Goal: Information Seeking & Learning: Learn about a topic

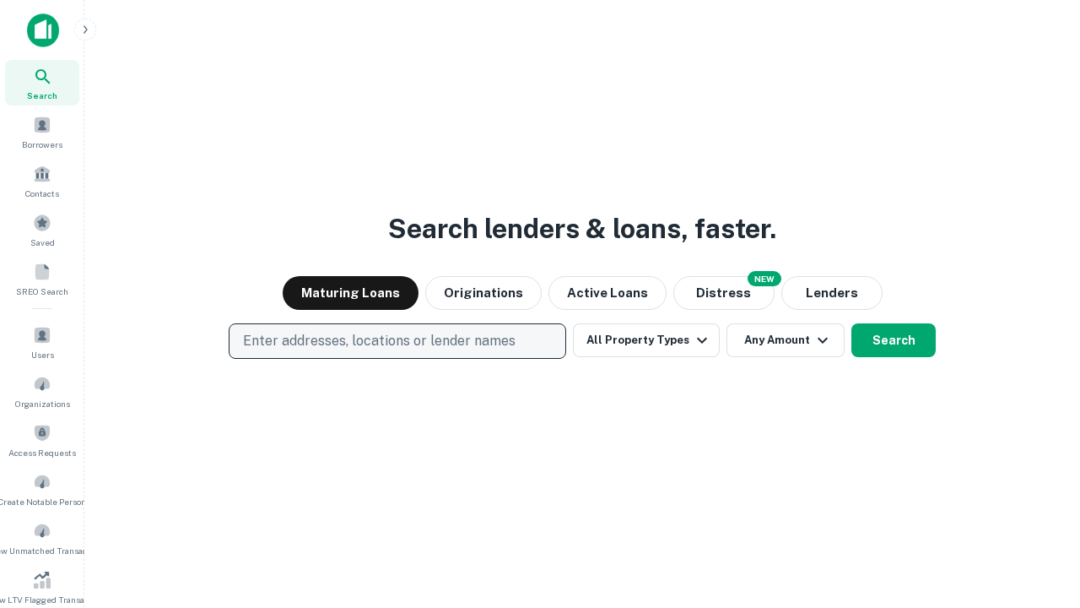
click at [397, 341] on p "Enter addresses, locations or lender names" at bounding box center [379, 341] width 273 height 20
type input "**********"
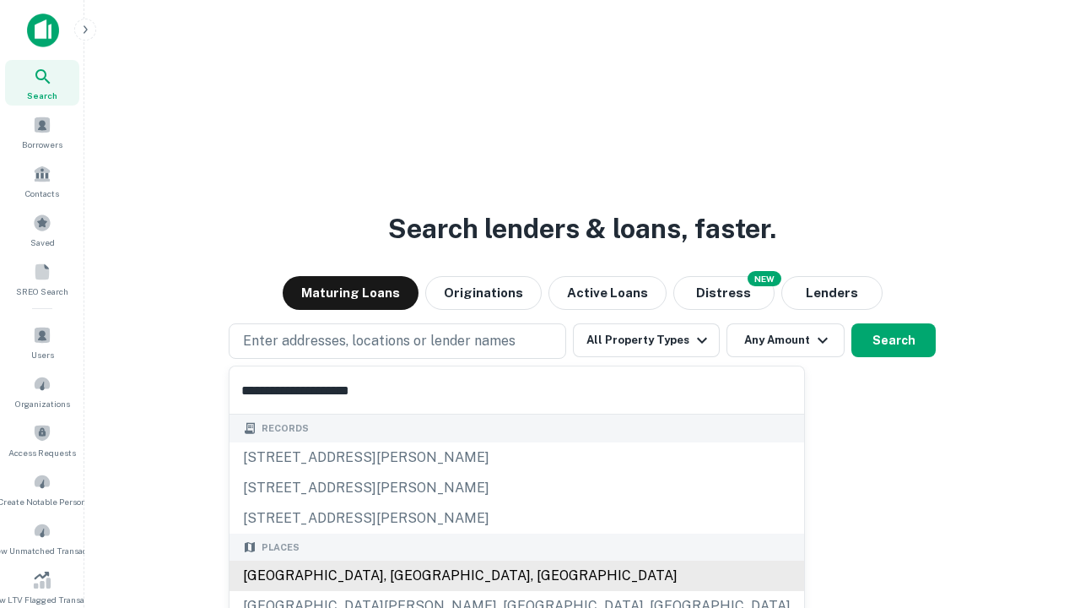
click at [403, 576] on div "[GEOGRAPHIC_DATA], [GEOGRAPHIC_DATA], [GEOGRAPHIC_DATA]" at bounding box center [517, 575] width 575 height 30
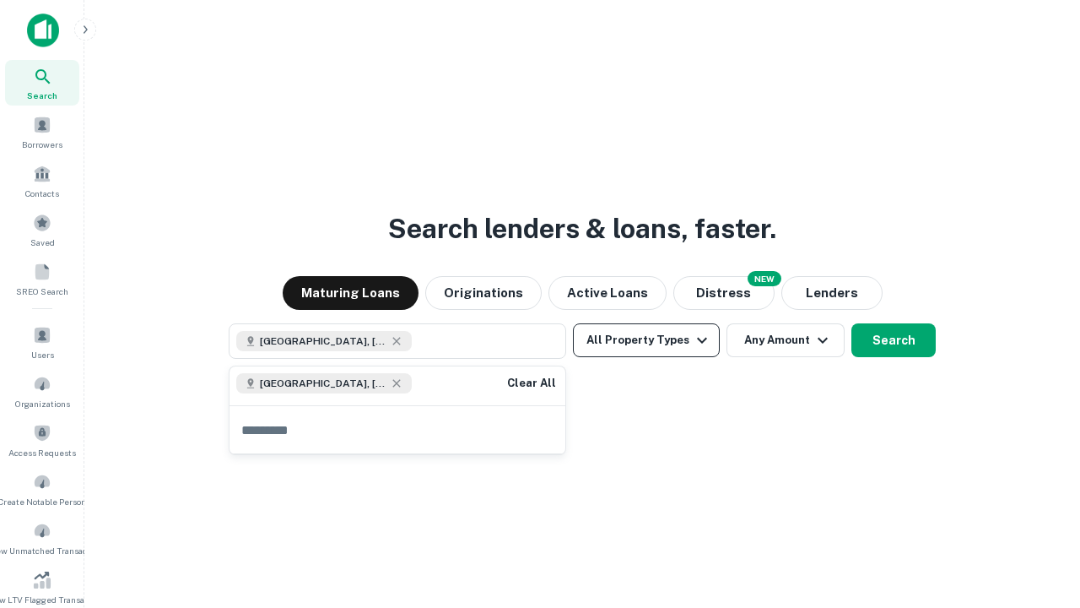
click at [647, 340] on button "All Property Types" at bounding box center [646, 340] width 147 height 34
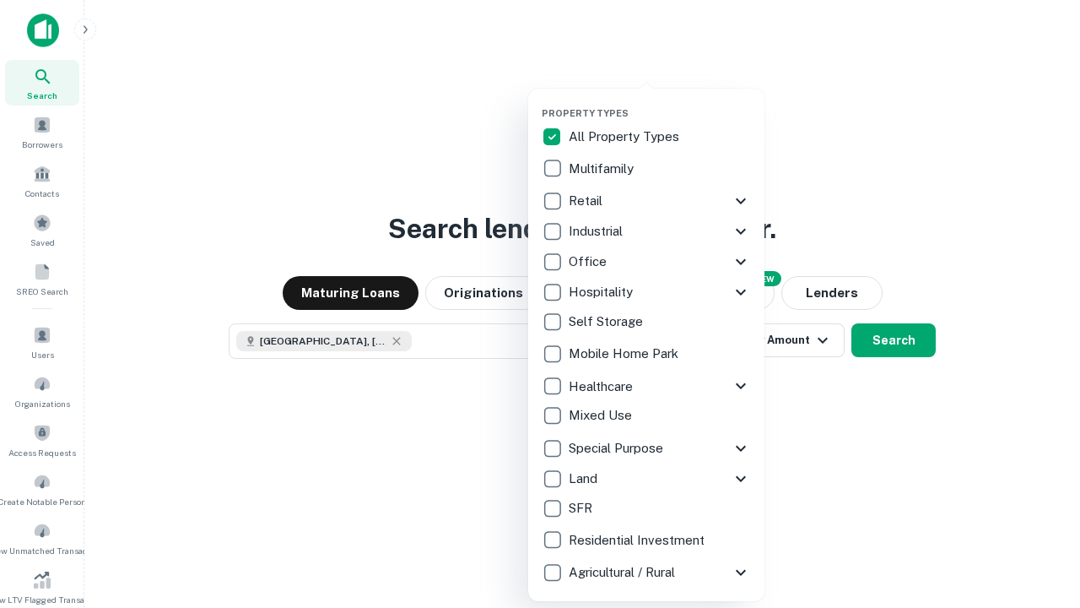
click at [660, 102] on button "button" at bounding box center [660, 102] width 236 height 1
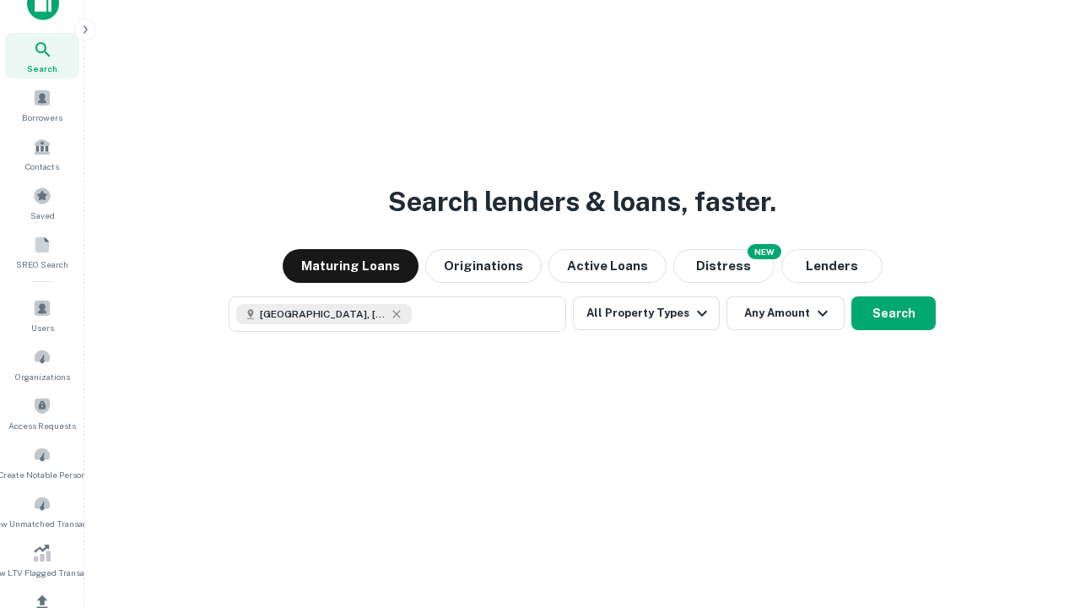
scroll to position [9, 203]
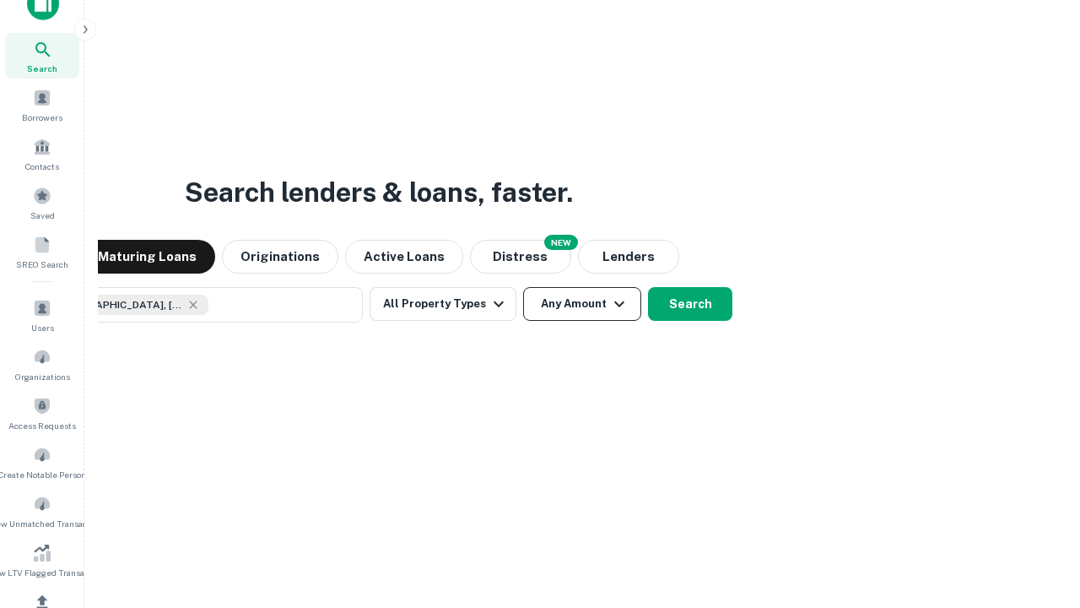
click at [523, 287] on button "Any Amount" at bounding box center [582, 304] width 118 height 34
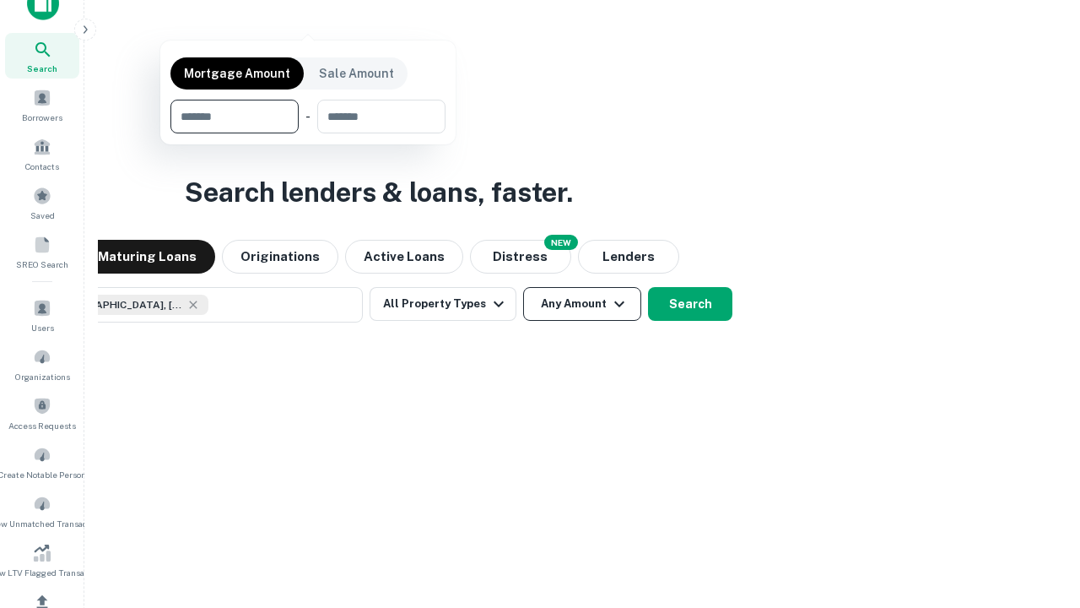
scroll to position [122, 478]
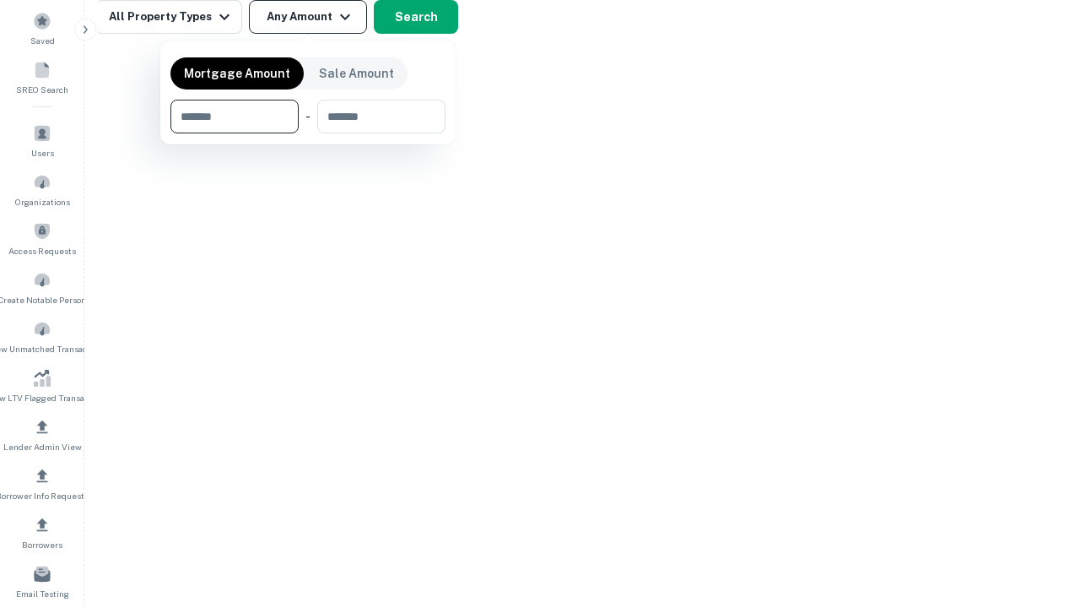
type input "*******"
click at [308, 133] on button "button" at bounding box center [308, 133] width 275 height 1
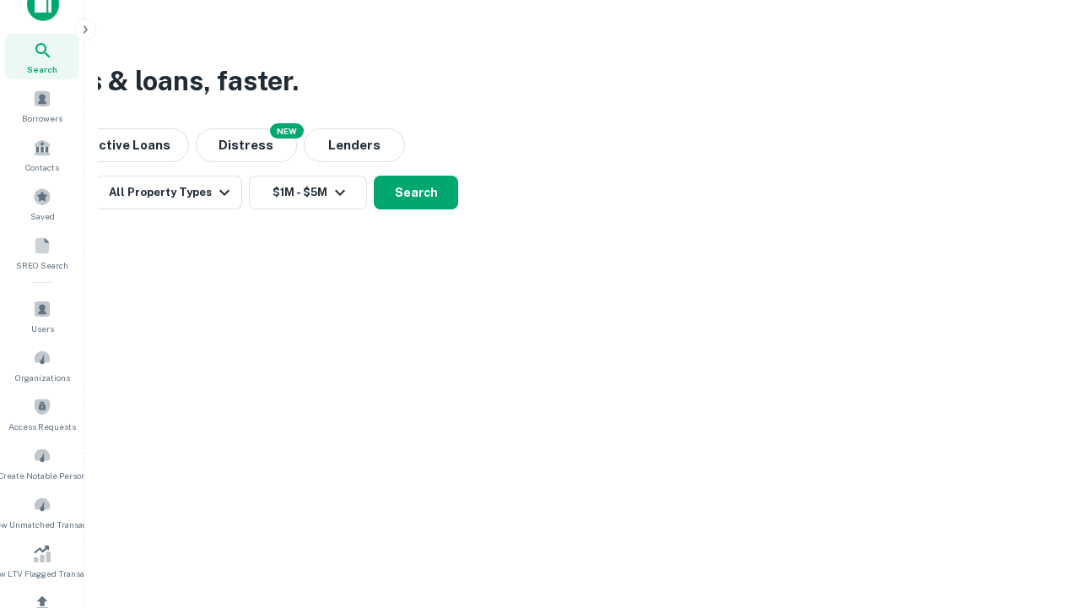
scroll to position [9, 311]
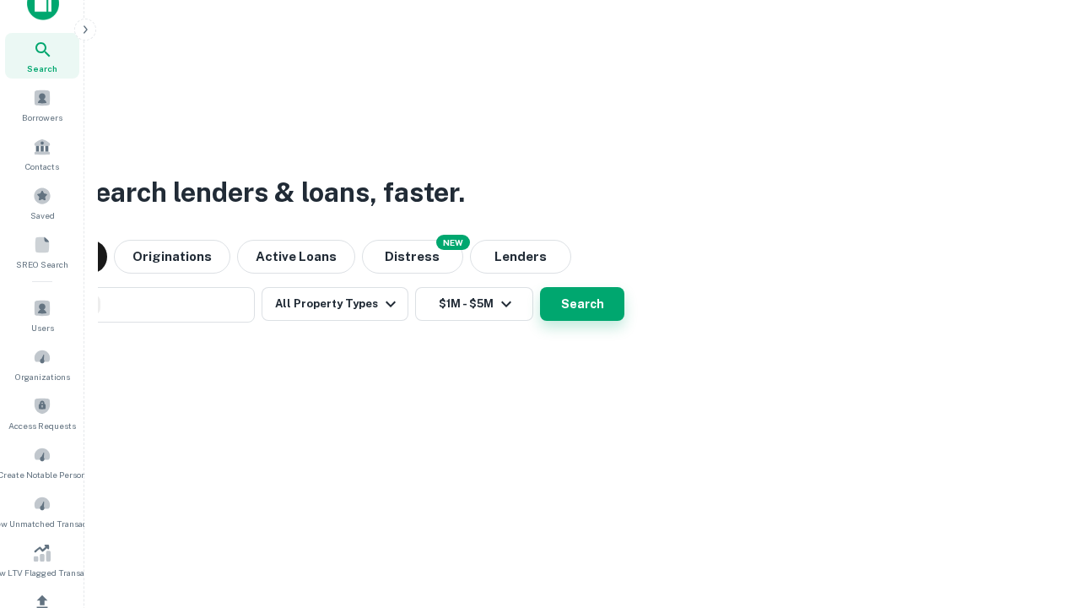
click at [540, 287] on button "Search" at bounding box center [582, 304] width 84 height 34
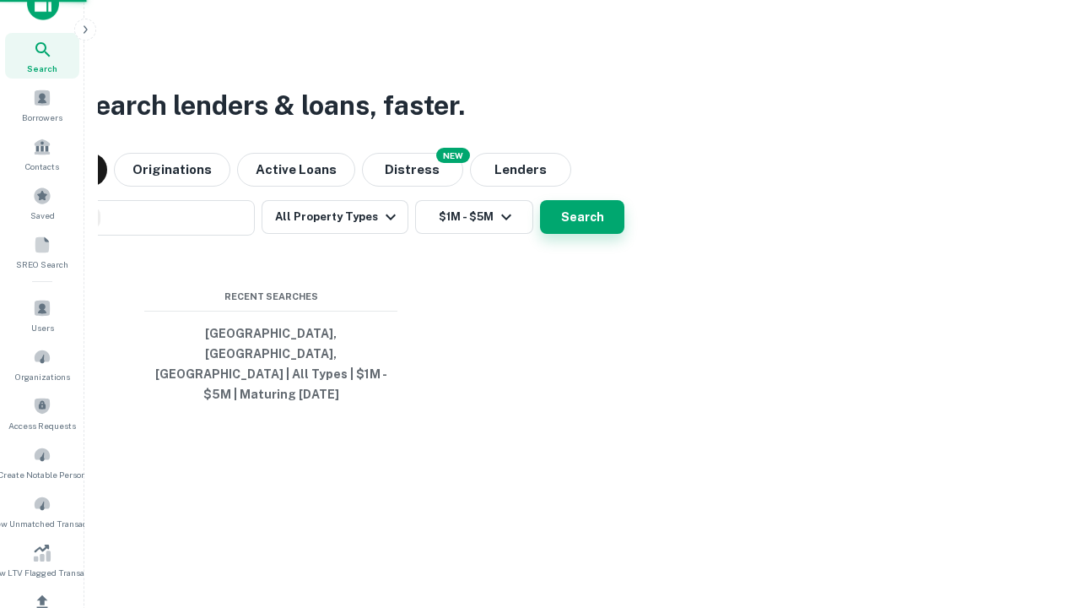
scroll to position [55, 478]
